Goal: Task Accomplishment & Management: Use online tool/utility

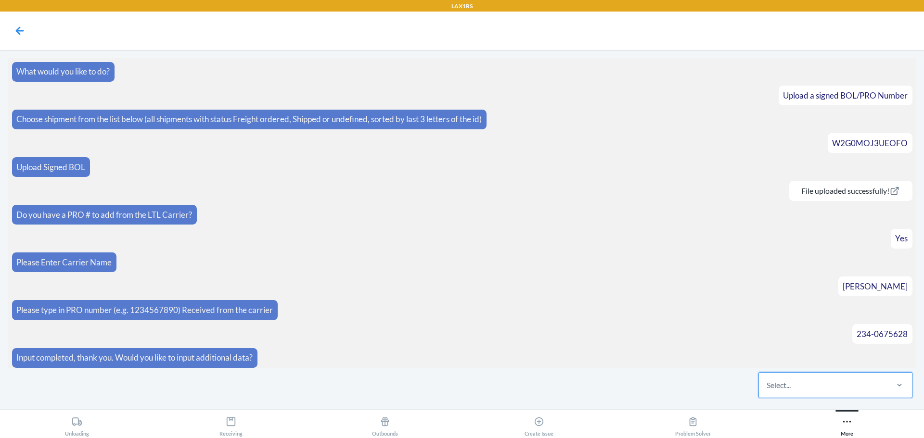
scroll to position [576, 0]
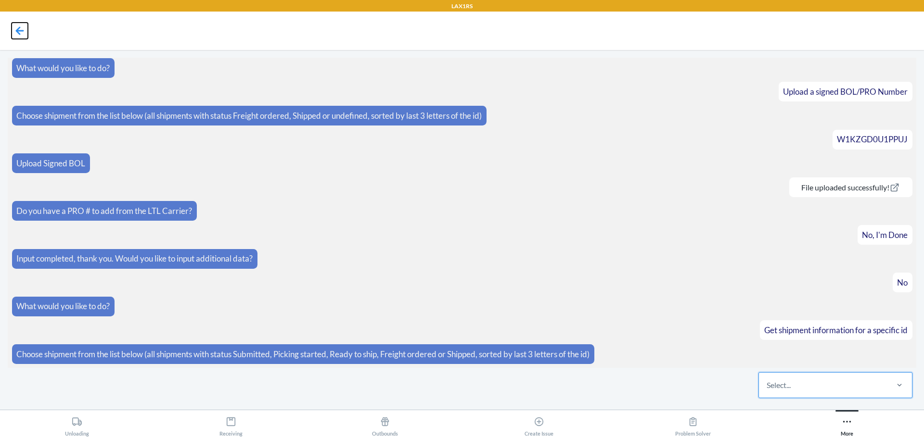
click at [14, 24] on icon at bounding box center [20, 31] width 16 height 16
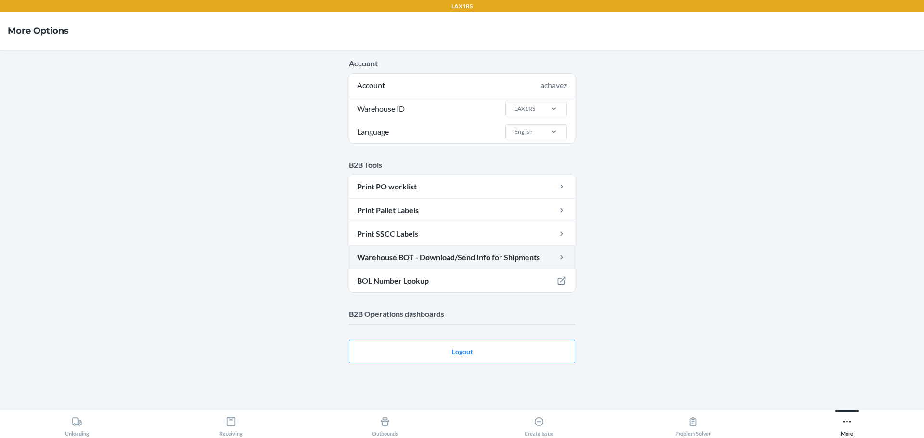
click at [525, 260] on link "Warehouse BOT - Download/Send Info for Shipments" at bounding box center [461, 257] width 225 height 23
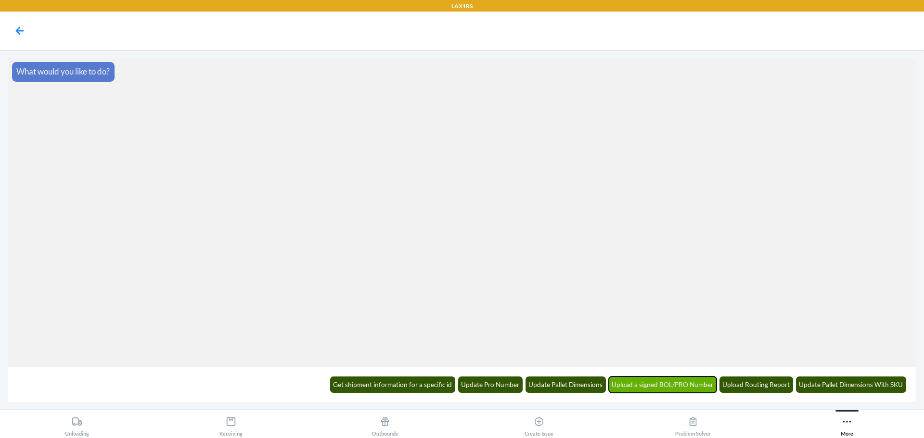
click at [673, 388] on button "Upload a signed BOL/PRO Number" at bounding box center [663, 385] width 108 height 16
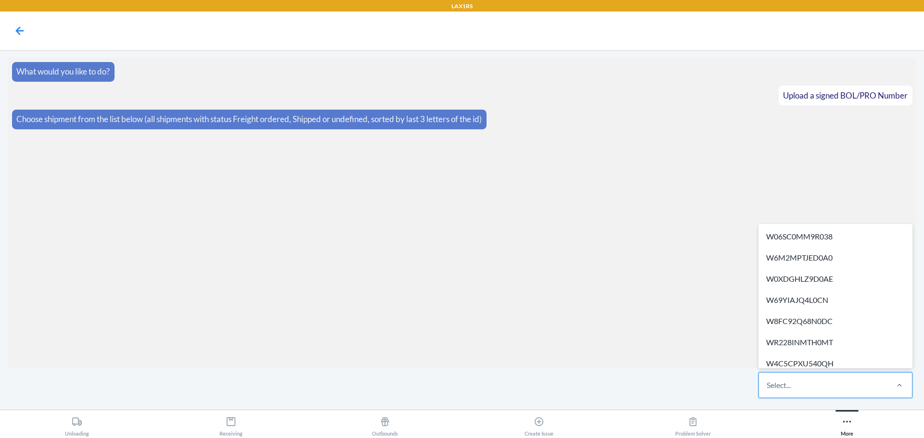
click at [807, 378] on div "Select..." at bounding box center [823, 385] width 128 height 25
click at [768, 380] on input "option W06SC0MM9R038 focused, 1 of 516. 516 results available. Use Up and Down …" at bounding box center [767, 386] width 1 height 12
paste input "WOIDCAC71S2XM"
type input "WOIDCAC71S2XM"
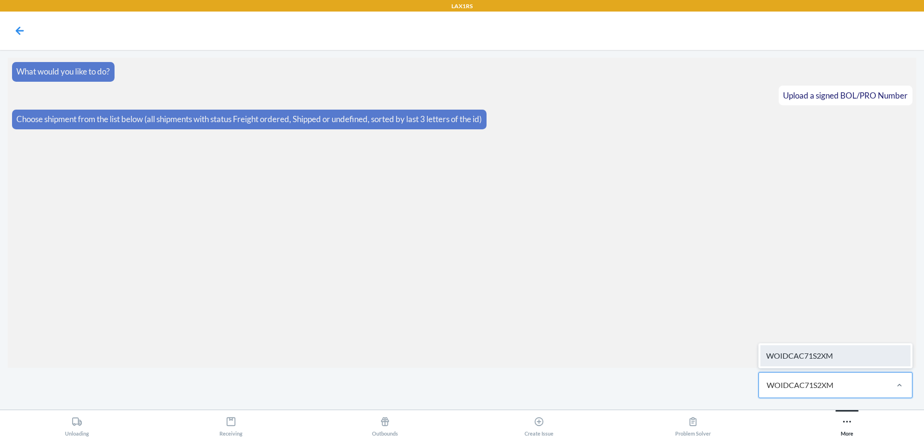
click at [823, 359] on div "WOIDCAC71S2XM" at bounding box center [835, 356] width 150 height 21
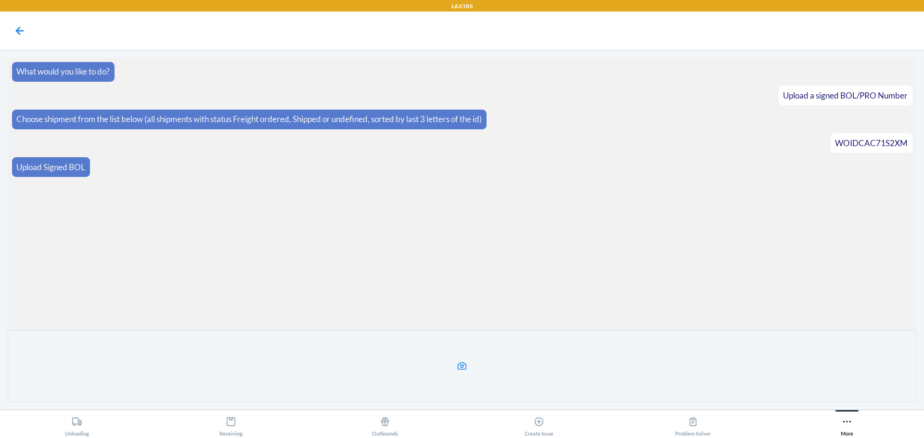
click at [491, 360] on label at bounding box center [462, 366] width 909 height 72
click at [0, 0] on input "file" at bounding box center [0, 0] width 0 height 0
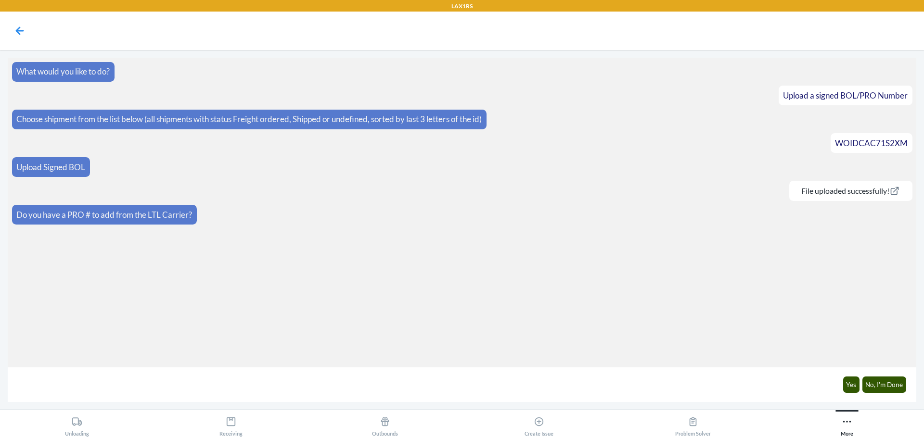
drag, startPoint x: 923, startPoint y: 23, endPoint x: 681, endPoint y: 255, distance: 334.9
click at [681, 255] on section "What would you like to do? Upload a signed BOL/PRO Number Choose shipment from …" at bounding box center [462, 213] width 909 height 310
click at [901, 376] on div "Yes No, I'm Done" at bounding box center [874, 384] width 75 height 26
click at [898, 383] on button "No, I'm Done" at bounding box center [884, 385] width 44 height 16
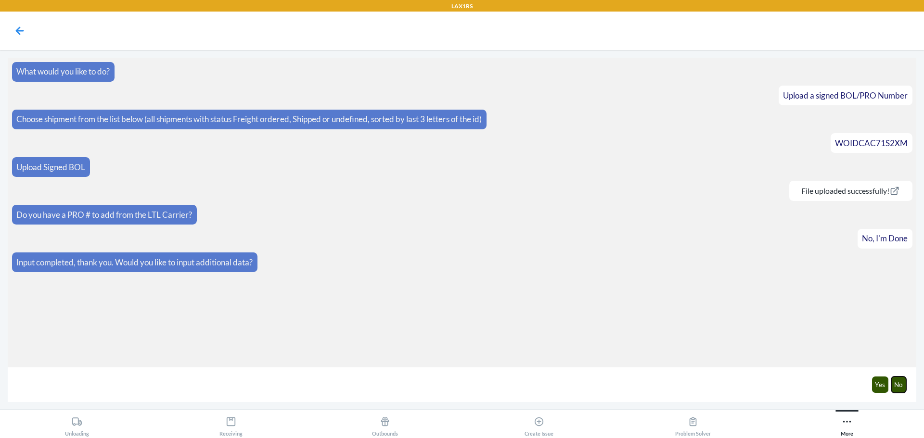
click at [903, 380] on button "No" at bounding box center [898, 385] width 15 height 16
